Goal: Check status: Check status

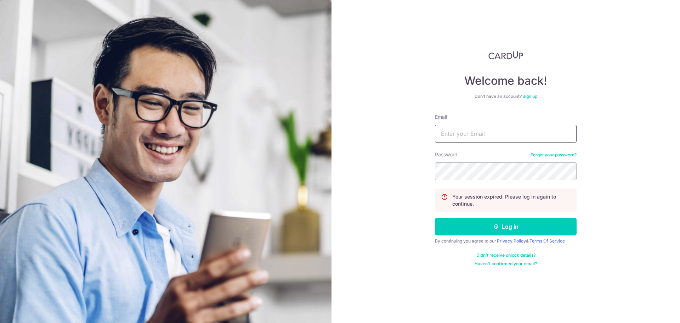
type input "[EMAIL_ADDRESS][DOMAIN_NAME]"
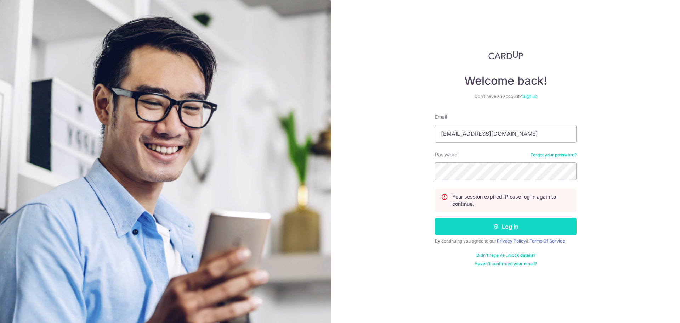
click at [494, 227] on icon "submit" at bounding box center [496, 226] width 6 height 6
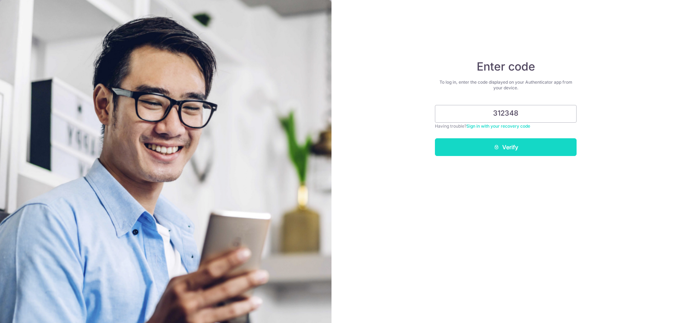
type input "312348"
click at [514, 147] on button "Verify" at bounding box center [506, 147] width 142 height 18
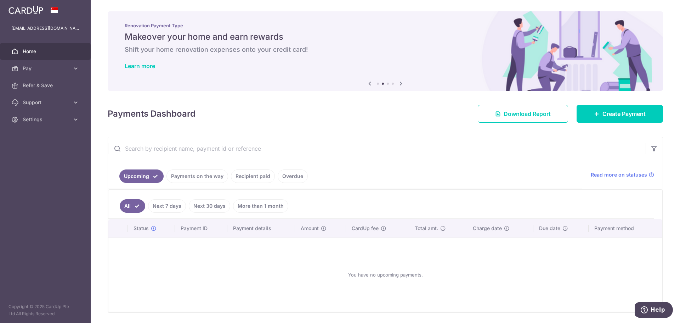
click at [199, 176] on link "Payments on the way" at bounding box center [197, 175] width 62 height 13
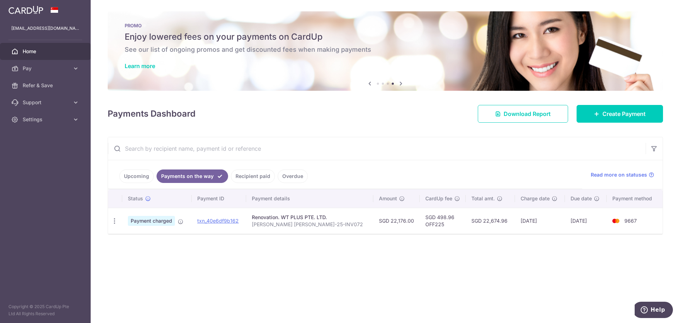
click at [255, 172] on link "Recipient paid" at bounding box center [253, 175] width 44 height 13
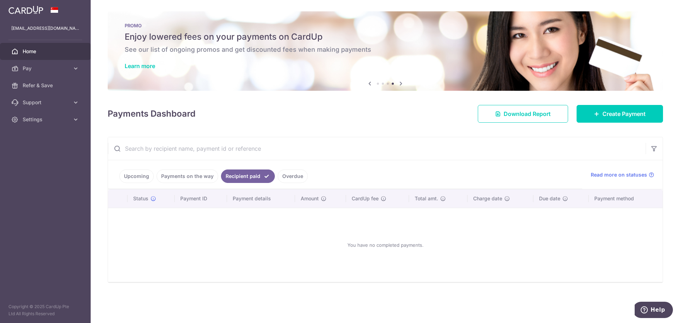
click at [188, 171] on link "Payments on the way" at bounding box center [187, 175] width 62 height 13
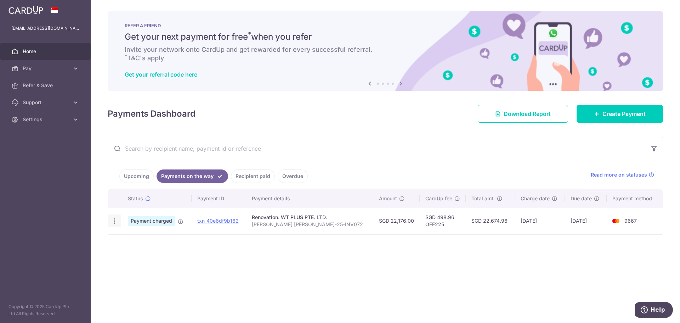
click at [115, 218] on icon "button" at bounding box center [114, 220] width 7 height 7
click at [147, 240] on span "PDF Receipt" at bounding box center [152, 239] width 48 height 7
click at [399, 82] on icon at bounding box center [401, 83] width 8 height 9
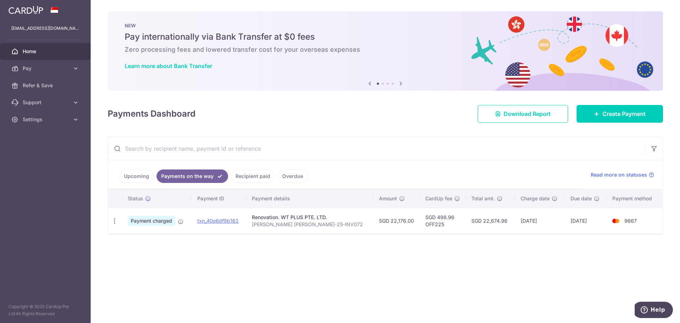
click at [399, 82] on icon at bounding box center [401, 83] width 8 height 9
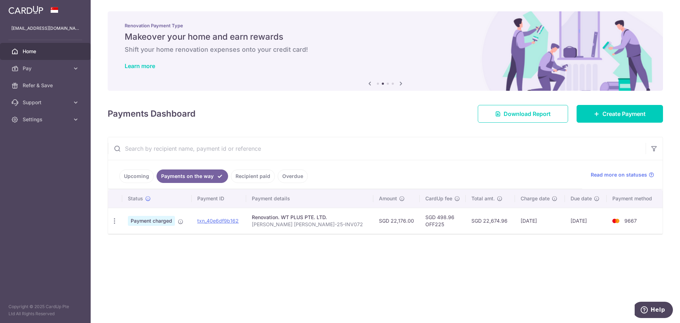
click at [399, 82] on icon at bounding box center [401, 83] width 8 height 9
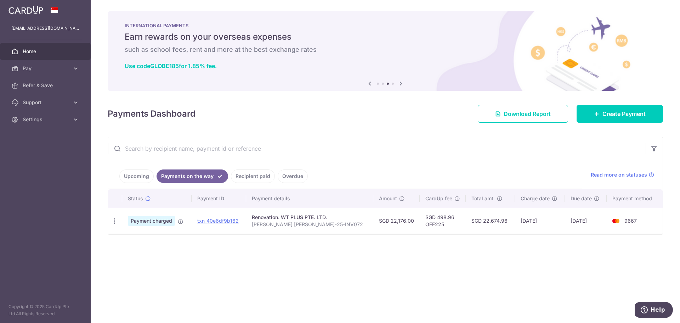
click at [402, 81] on icon at bounding box center [401, 83] width 8 height 9
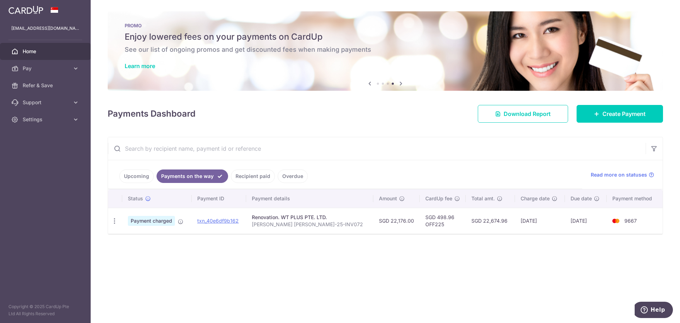
click at [369, 118] on div "Payments Dashboard Download Report Create Payment" at bounding box center [385, 112] width 555 height 21
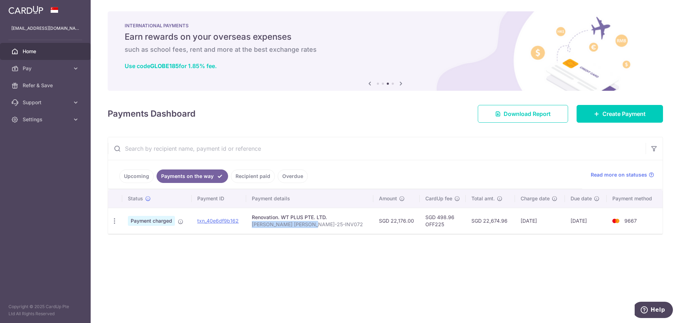
drag, startPoint x: 258, startPoint y: 224, endPoint x: 315, endPoint y: 225, distance: 57.4
click at [315, 225] on p "Lee Yong Kwong Martin WTP-25-INV072" at bounding box center [310, 224] width 116 height 7
copy p "Lee Yong Kwong Martin"
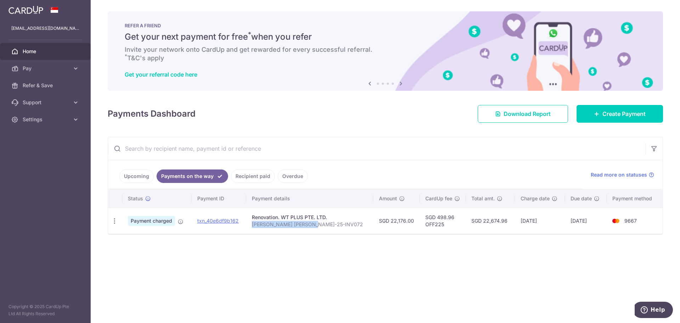
click at [315, 224] on p "Lee Yong Kwong Martin WTP-25-INV072" at bounding box center [310, 224] width 116 height 7
drag, startPoint x: 315, startPoint y: 224, endPoint x: 353, endPoint y: 225, distance: 38.6
click at [353, 225] on p "Lee Yong Kwong Martin WTP-25-INV072" at bounding box center [310, 224] width 116 height 7
copy p "WTP-25-INV072"
